Goal: Information Seeking & Learning: Learn about a topic

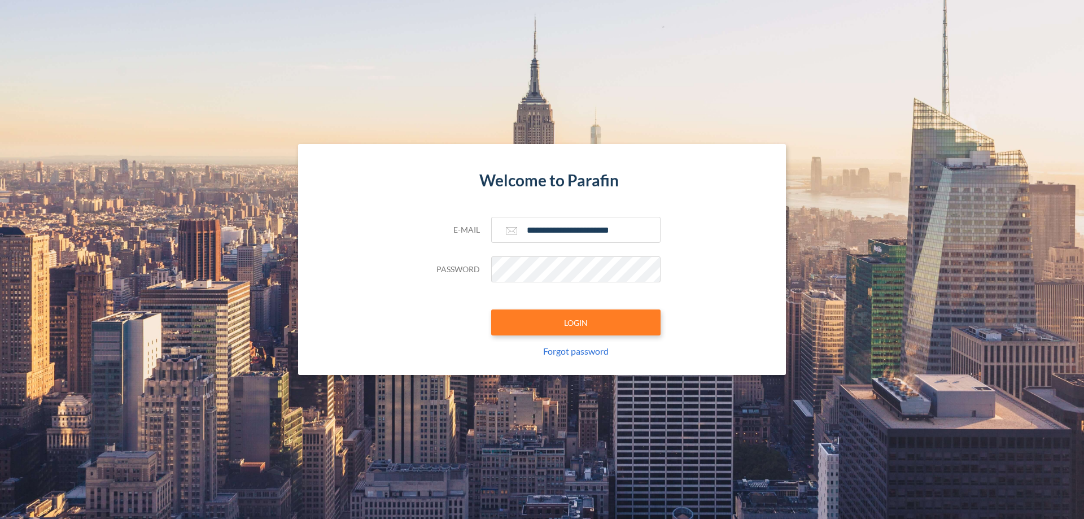
type input "**********"
click at [576, 322] on button "LOGIN" at bounding box center [575, 323] width 169 height 26
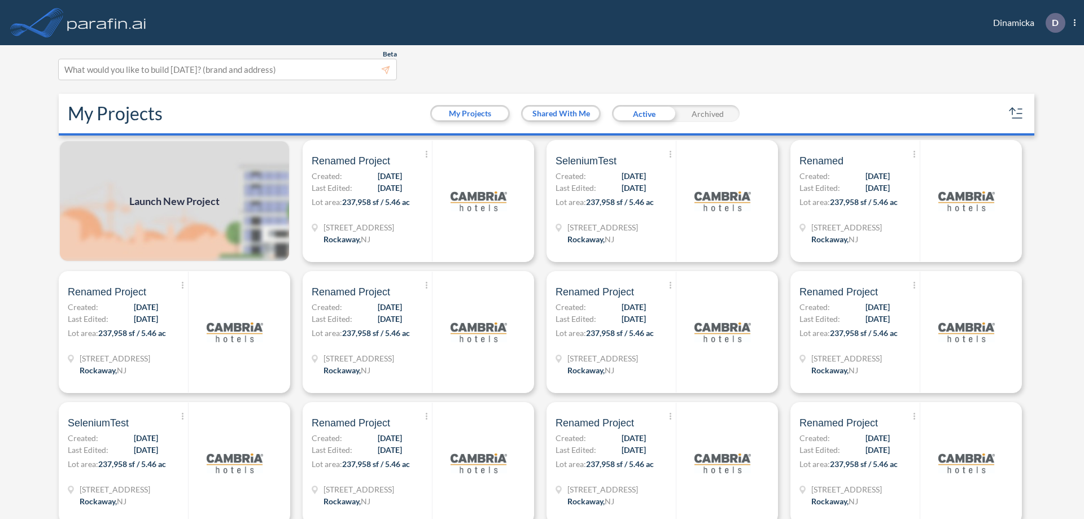
scroll to position [3, 0]
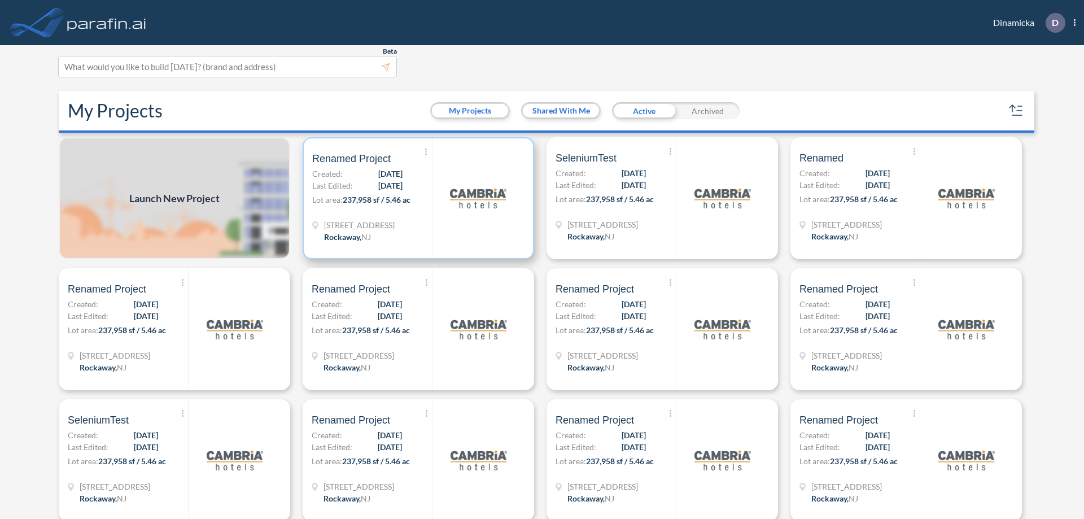
click at [416, 198] on p "Lot area: 237,958 sf / 5.46 ac" at bounding box center [372, 202] width 120 height 16
